Goal: Navigation & Orientation: Find specific page/section

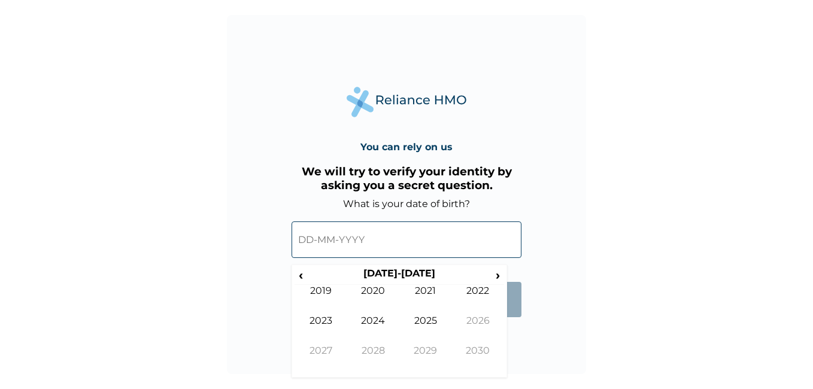
click at [312, 241] on input "text" at bounding box center [406, 239] width 230 height 37
click at [302, 278] on span "‹" at bounding box center [300, 274] width 13 height 15
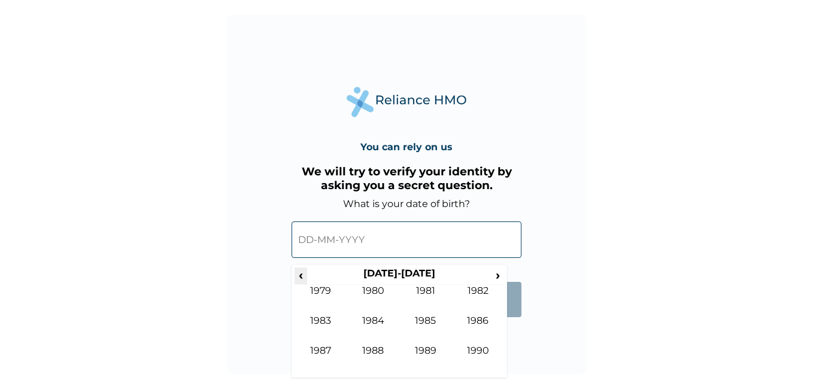
click at [302, 278] on span "‹" at bounding box center [300, 274] width 13 height 15
click at [495, 275] on span "›" at bounding box center [497, 274] width 13 height 15
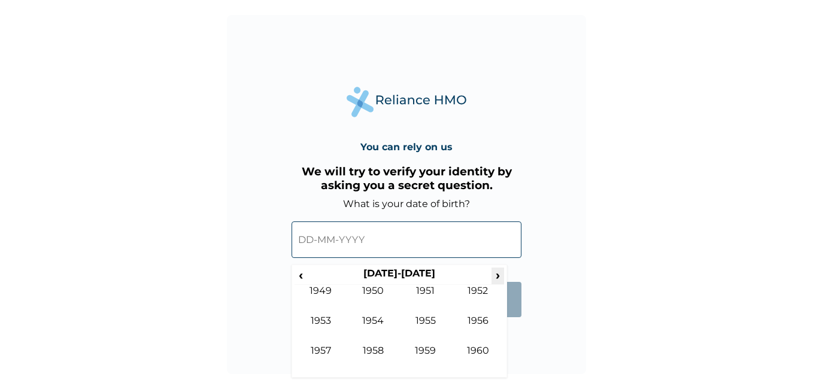
click at [495, 275] on span "›" at bounding box center [497, 274] width 13 height 15
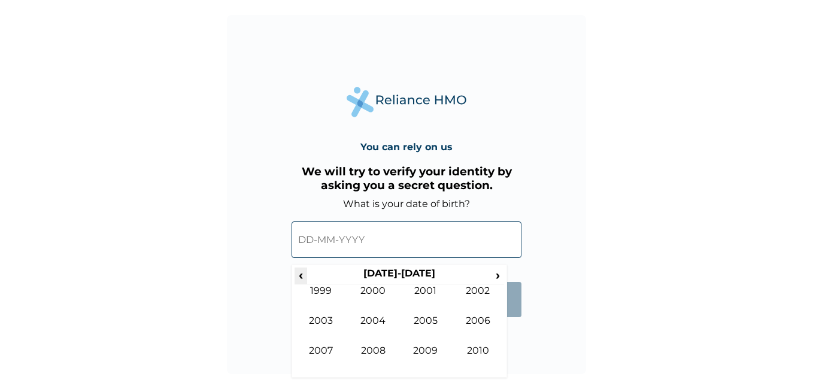
click at [302, 276] on span "‹" at bounding box center [300, 274] width 13 height 15
click at [497, 277] on span "›" at bounding box center [497, 274] width 13 height 15
click at [479, 291] on td "1982" at bounding box center [478, 300] width 53 height 30
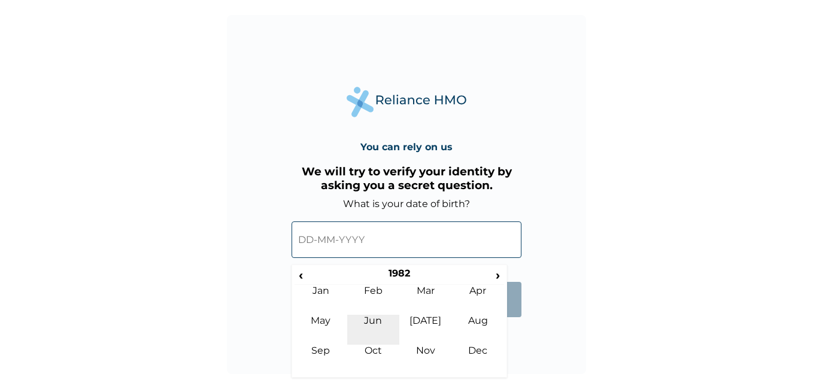
click at [375, 321] on td "Jun" at bounding box center [373, 330] width 53 height 30
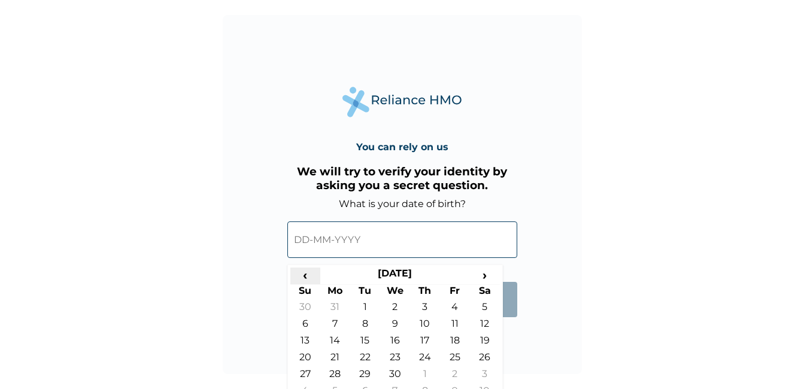
click at [304, 275] on span "‹" at bounding box center [305, 274] width 30 height 15
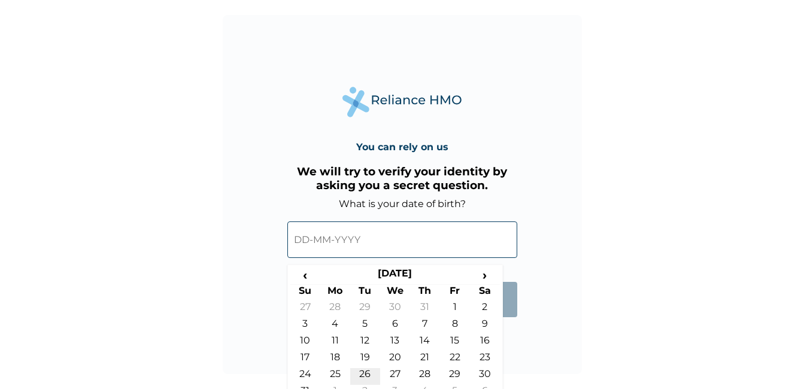
click at [365, 370] on td "26" at bounding box center [365, 376] width 30 height 17
type input "26-01-1982"
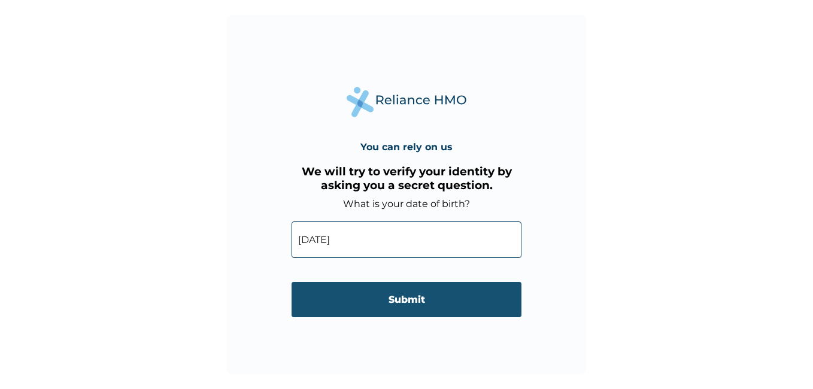
click at [408, 297] on input "Submit" at bounding box center [406, 299] width 230 height 35
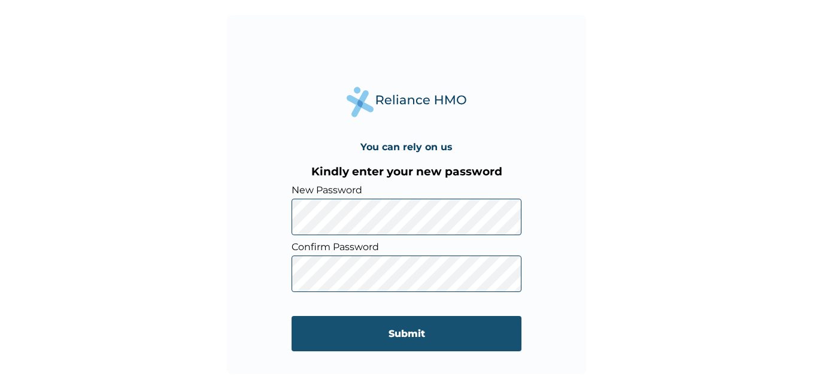
click at [403, 331] on input "Submit" at bounding box center [406, 333] width 230 height 35
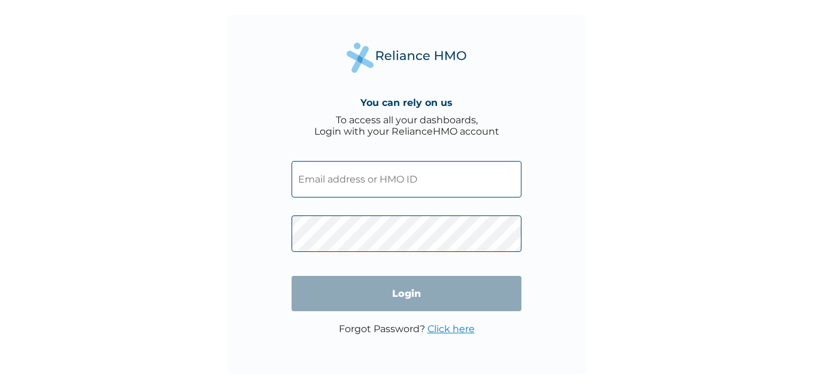
click at [351, 177] on input "text" at bounding box center [406, 179] width 230 height 37
type input "[EMAIL_ADDRESS][DOMAIN_NAME]"
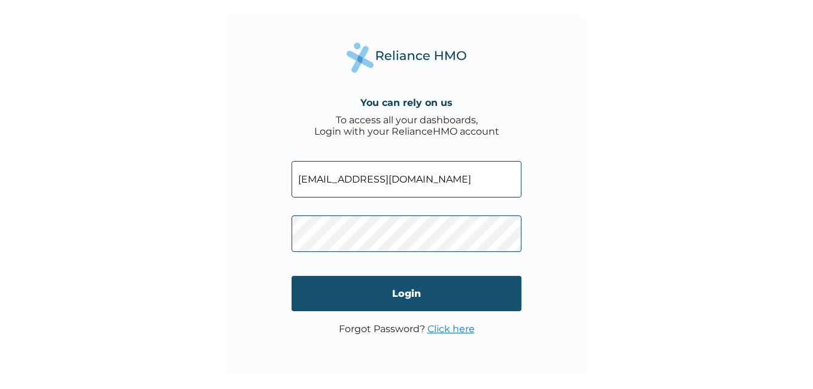
click at [403, 290] on input "Login" at bounding box center [406, 293] width 230 height 35
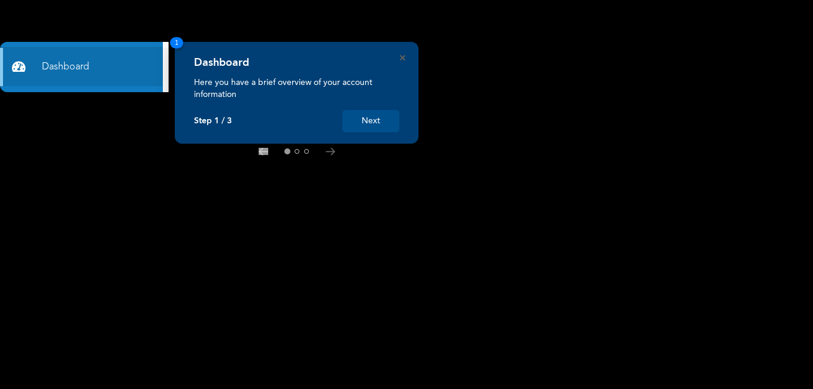
click at [371, 119] on button "Next" at bounding box center [370, 121] width 57 height 22
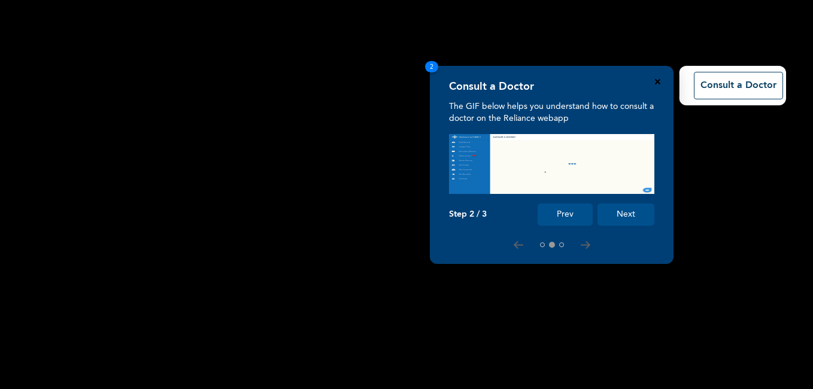
click at [655, 80] on icon "Close" at bounding box center [657, 81] width 5 height 5
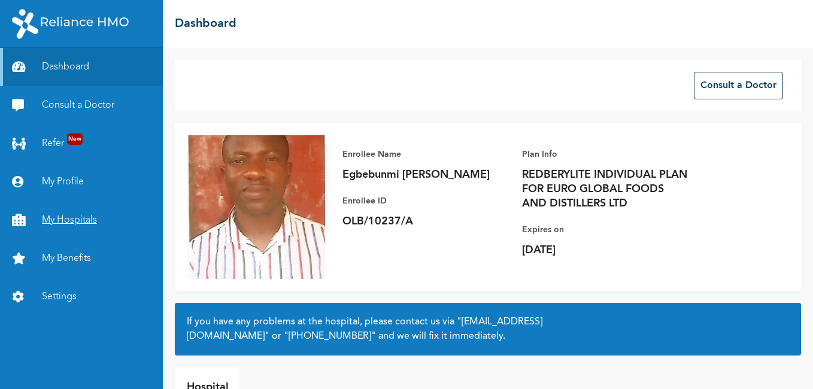
click at [59, 217] on link "My Hospitals" at bounding box center [81, 220] width 163 height 38
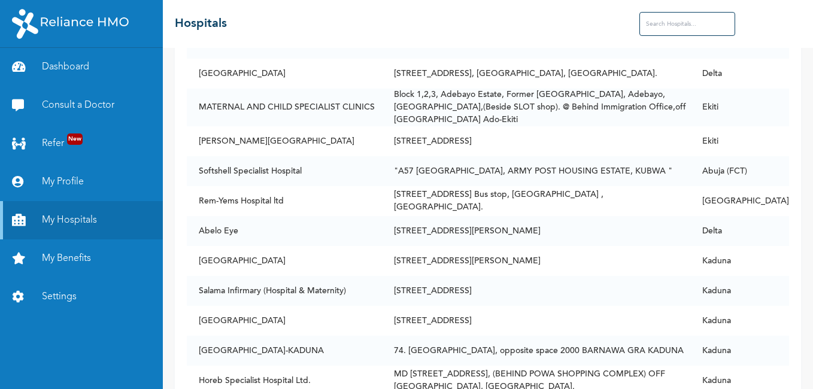
scroll to position [5745, 0]
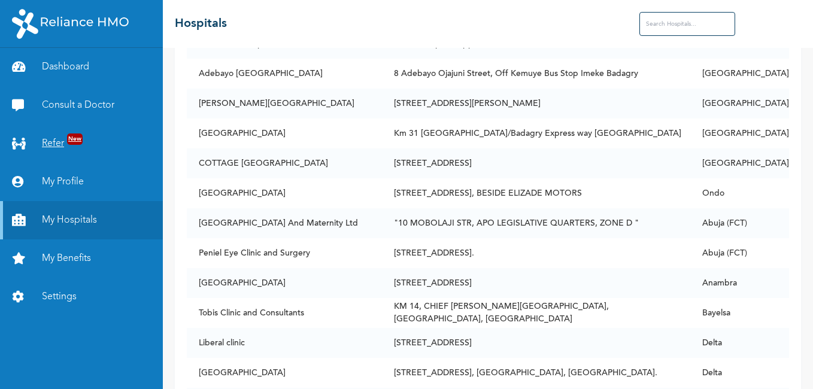
click at [60, 140] on link "Refer New" at bounding box center [81, 143] width 163 height 38
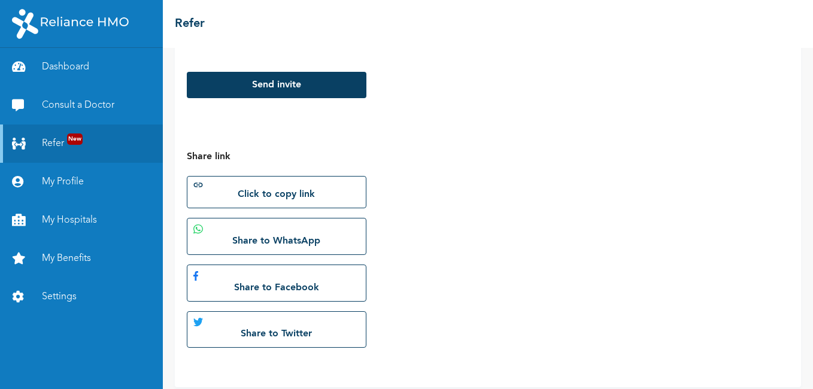
scroll to position [291, 0]
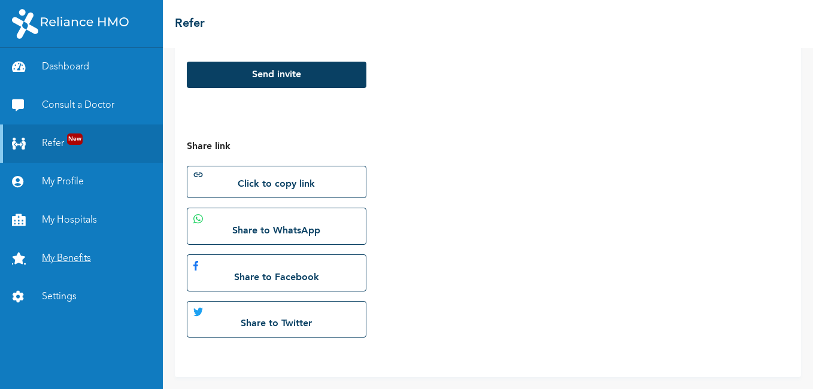
click at [63, 257] on link "My Benefits" at bounding box center [81, 258] width 163 height 38
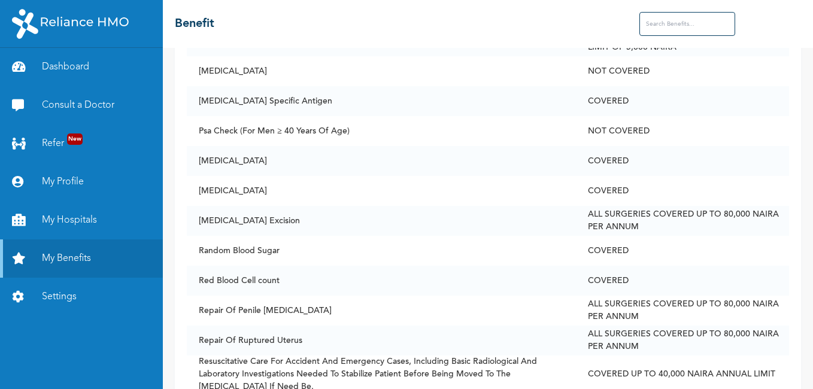
scroll to position [4369, 0]
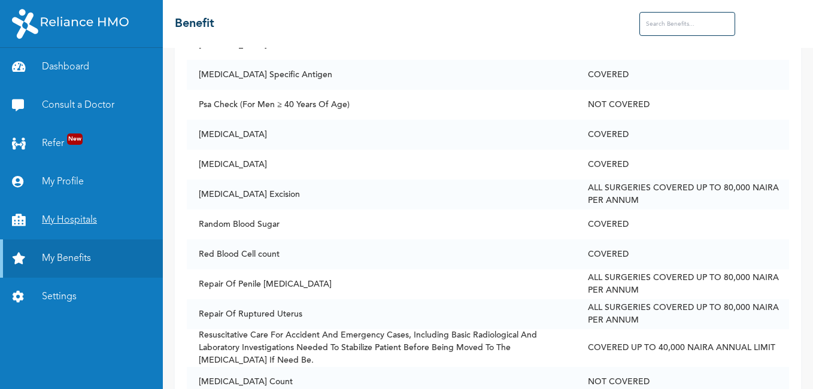
click at [60, 218] on link "My Hospitals" at bounding box center [81, 220] width 163 height 38
